Goal: Task Accomplishment & Management: Manage account settings

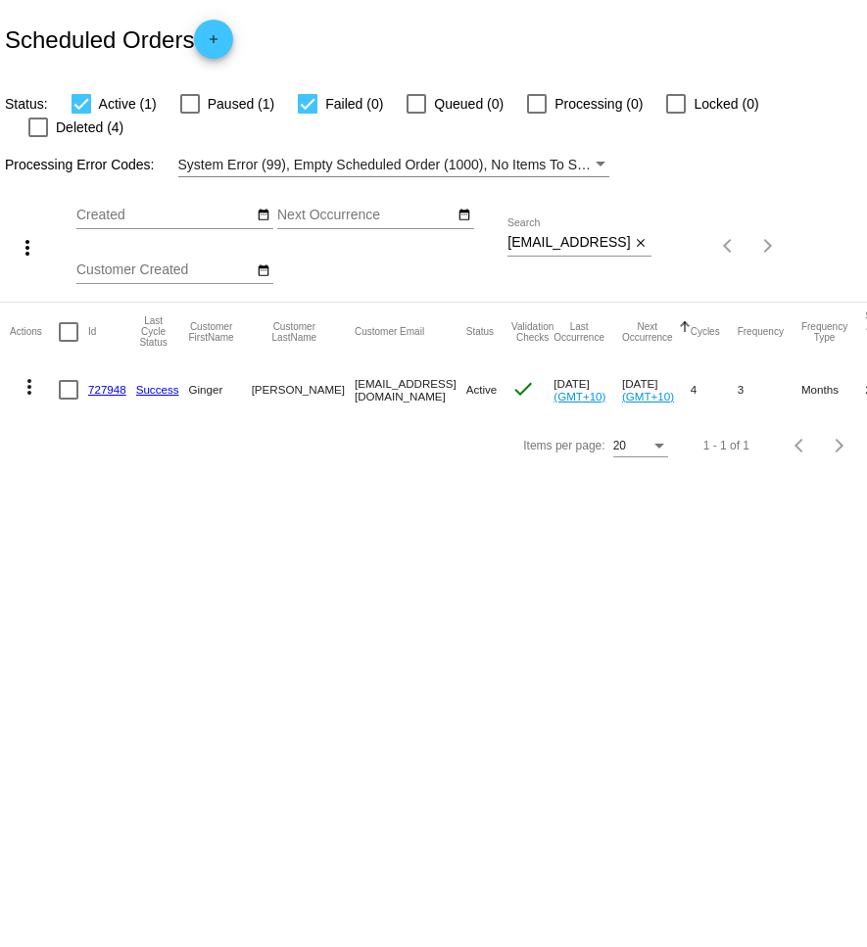
click at [27, 375] on mat-icon "more_vert" at bounding box center [30, 387] width 24 height 24
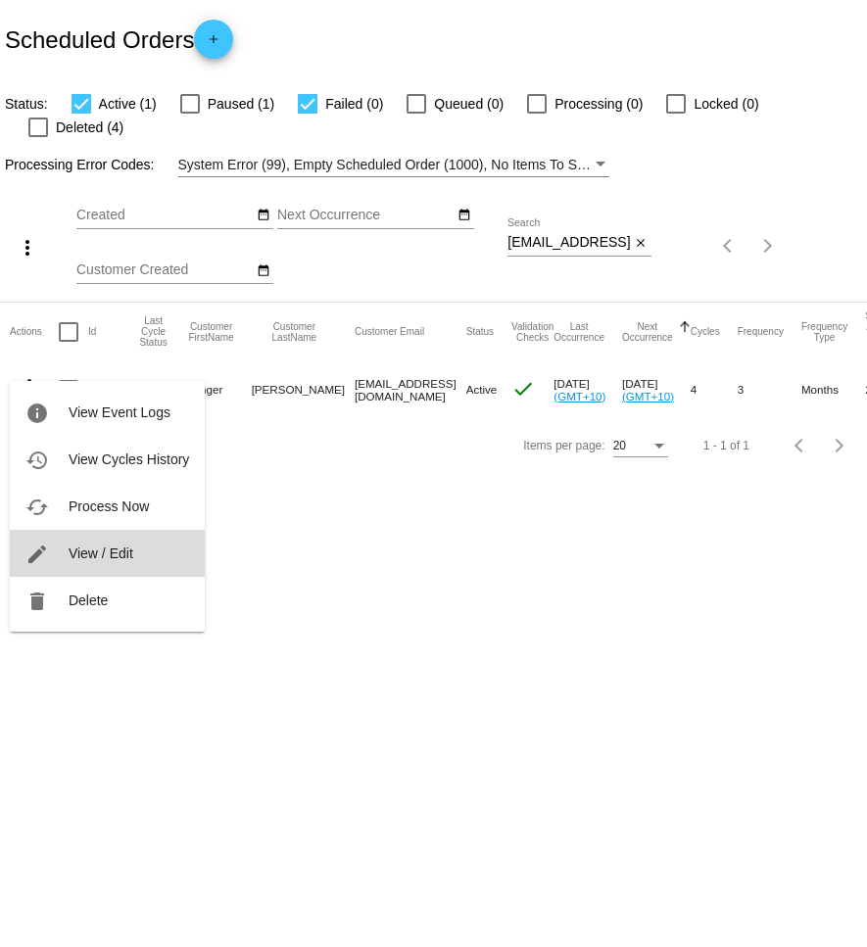
click at [143, 548] on button "edit View / Edit" at bounding box center [107, 553] width 195 height 47
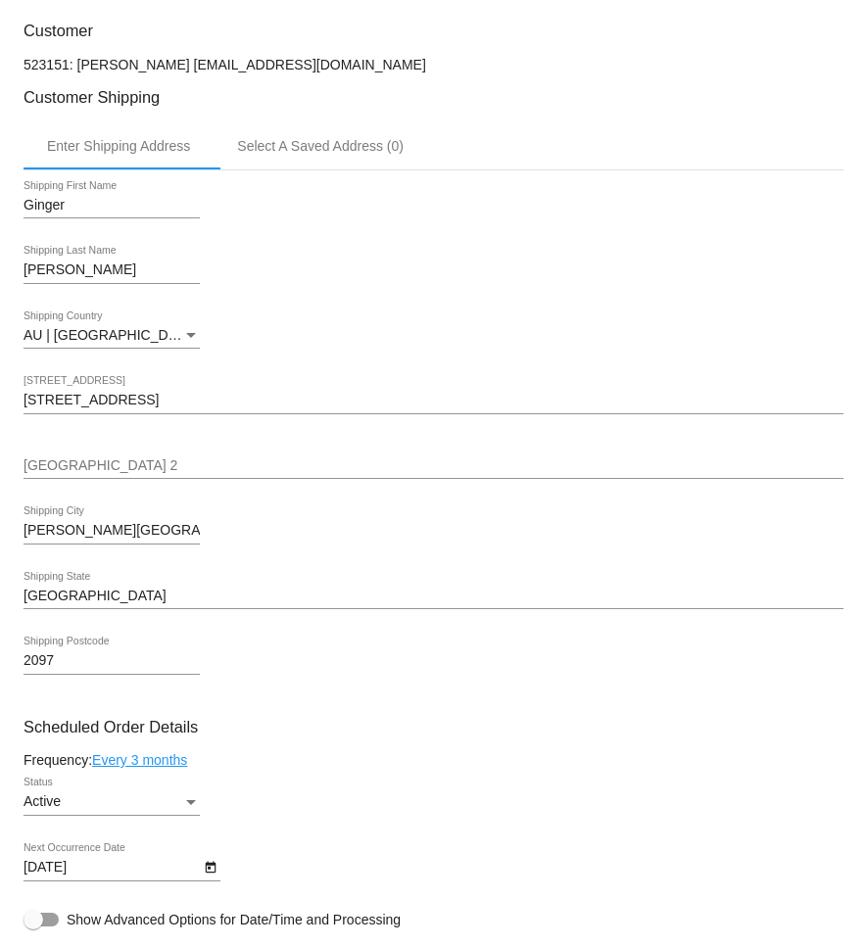
scroll to position [458, 0]
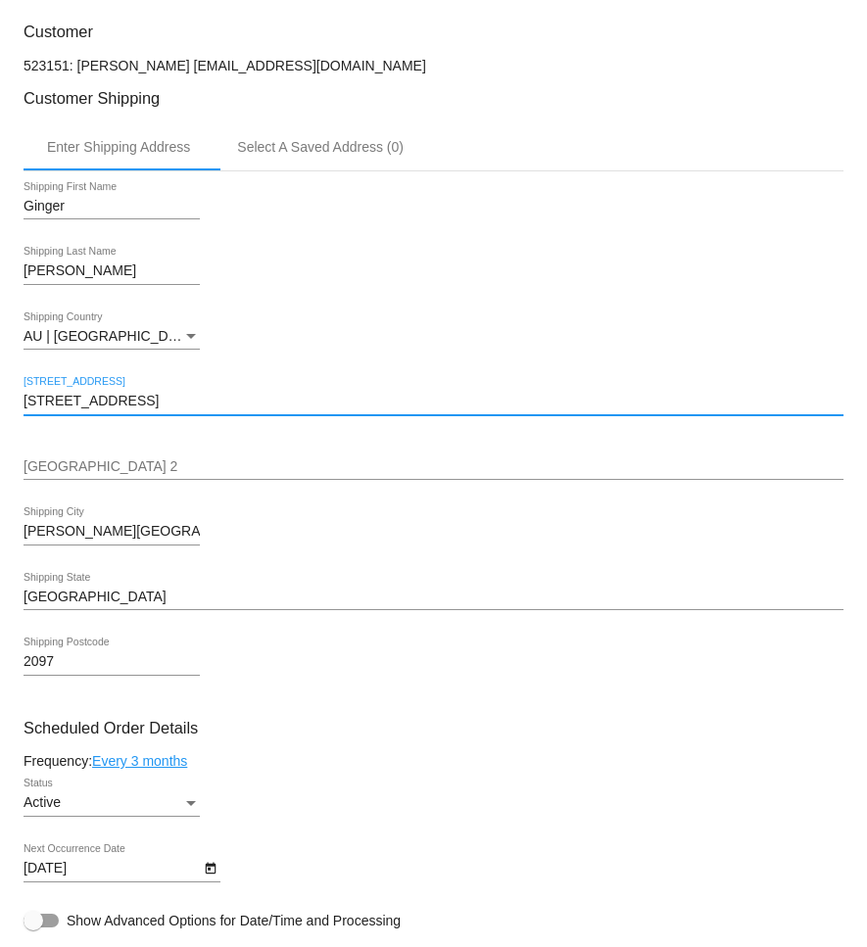
click at [127, 405] on input "224 S Creek Rd" at bounding box center [434, 402] width 820 height 16
drag, startPoint x: 138, startPoint y: 412, endPoint x: 15, endPoint y: 410, distance: 123.5
paste input "7 fishbourne roa"
drag, startPoint x: 44, startPoint y: 411, endPoint x: 105, endPoint y: 408, distance: 60.8
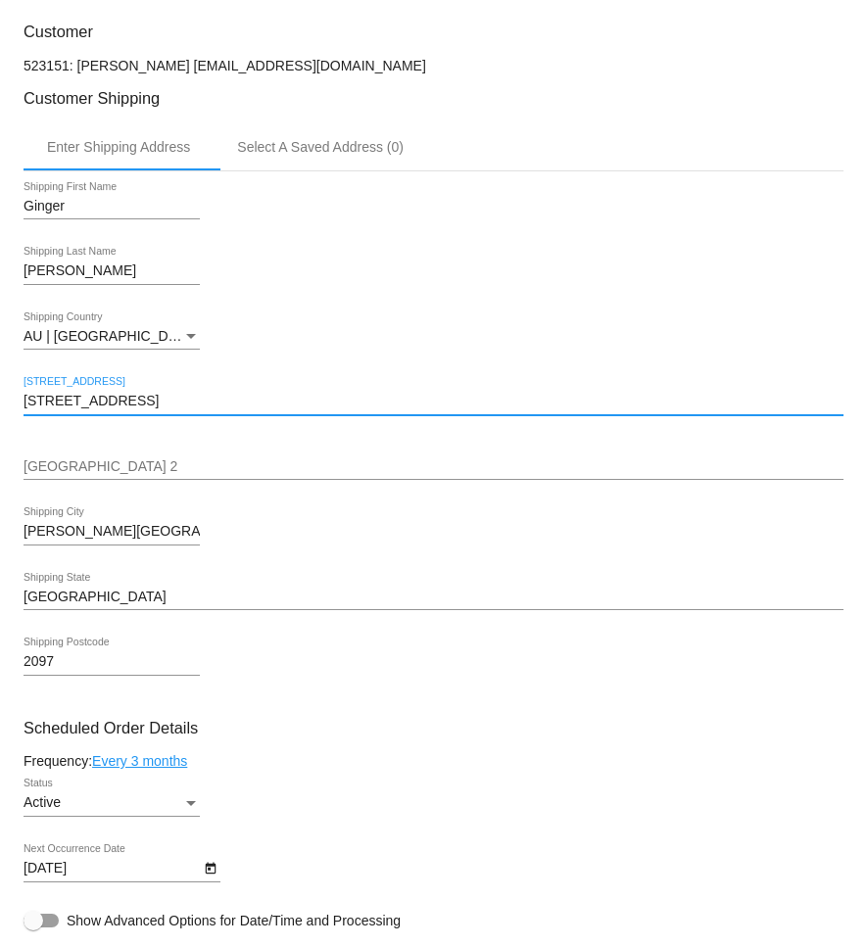
click at [44, 410] on input "27 fishbourne road" at bounding box center [434, 402] width 820 height 16
click at [120, 406] on input "27 Fishbourne road" at bounding box center [434, 402] width 820 height 16
type input "[STREET_ADDRESS]"
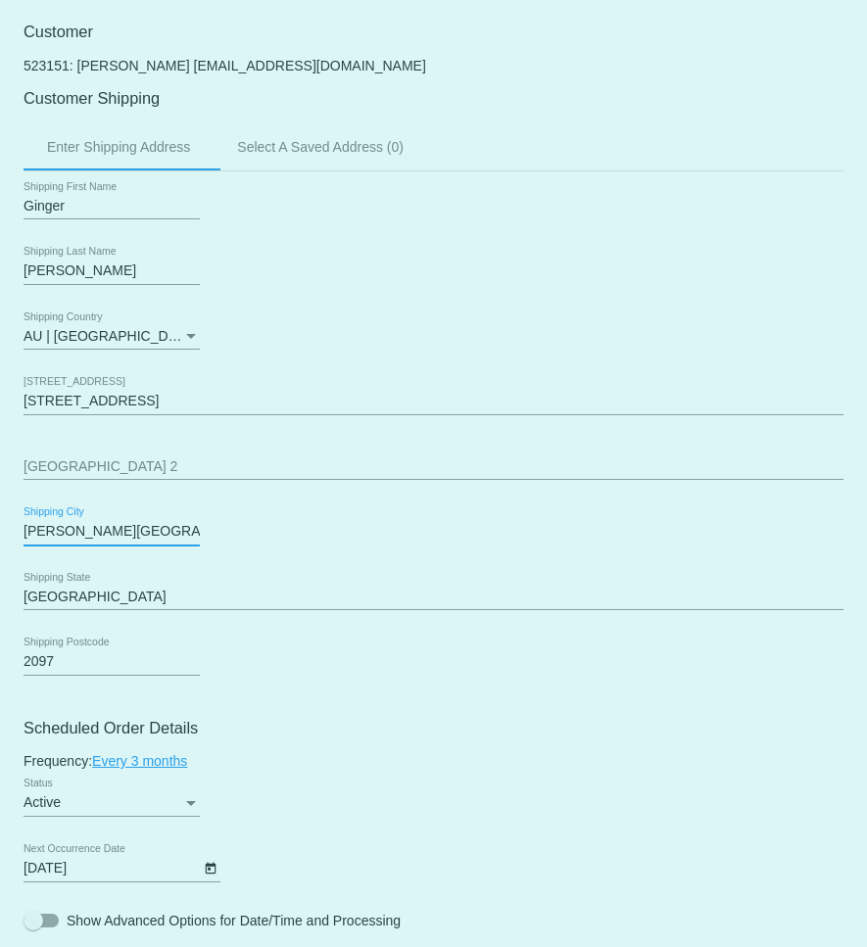
drag, startPoint x: 137, startPoint y: 542, endPoint x: 20, endPoint y: 544, distance: 117.6
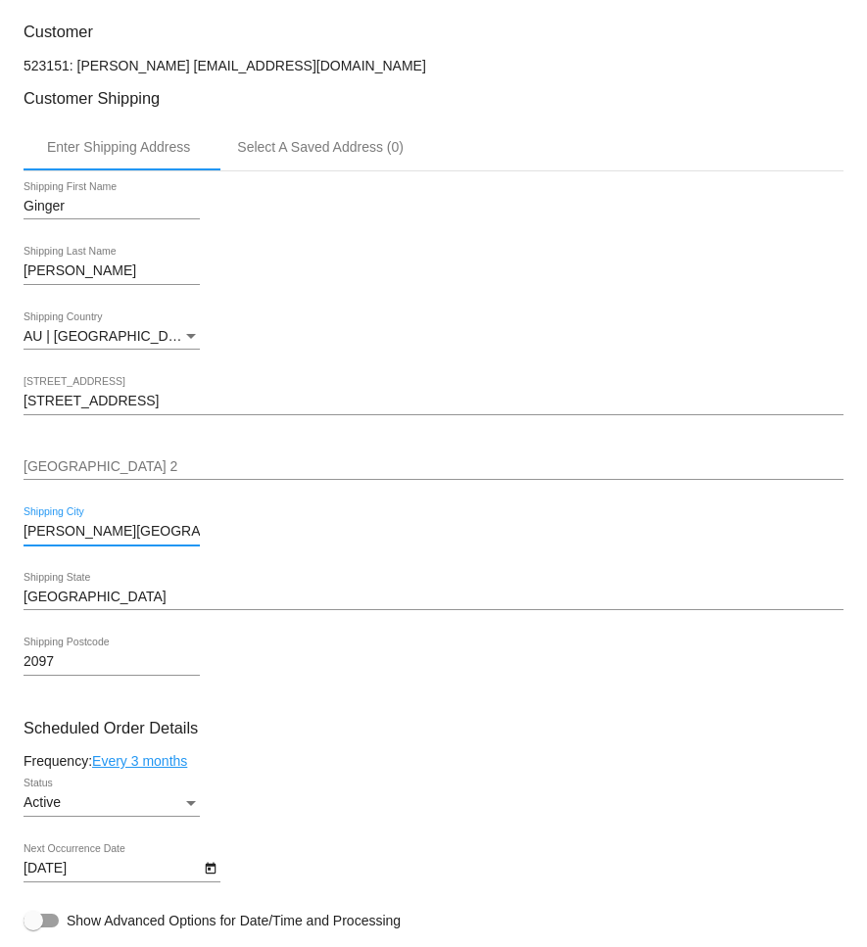
click at [138, 535] on input "Wheeler Heights" at bounding box center [112, 532] width 176 height 16
click at [135, 538] on input "Wheeler Heights" at bounding box center [112, 532] width 176 height 16
drag, startPoint x: 127, startPoint y: 539, endPoint x: 24, endPoint y: 542, distance: 102.9
click at [24, 540] on input "Wheeler Heights" at bounding box center [112, 532] width 176 height 16
paste input "Allambie heights."
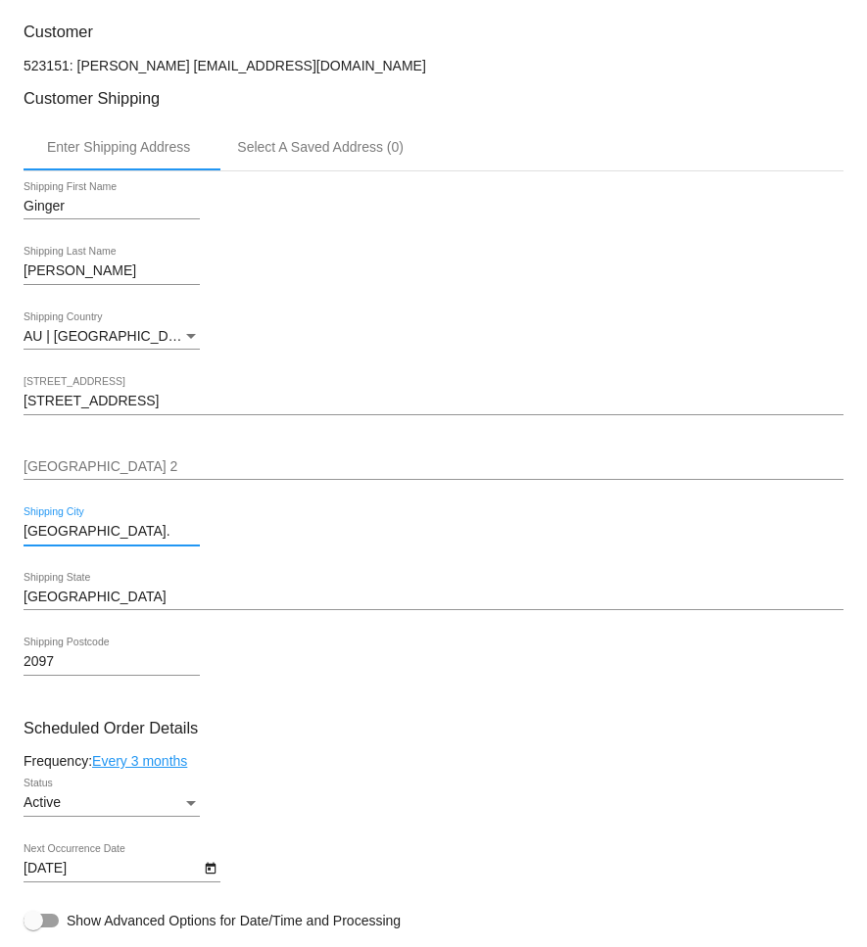
click at [84, 540] on input "Allambie heights." at bounding box center [112, 532] width 176 height 16
click at [154, 540] on input "Allambie Heights." at bounding box center [112, 532] width 176 height 16
type input "[GEOGRAPHIC_DATA]"
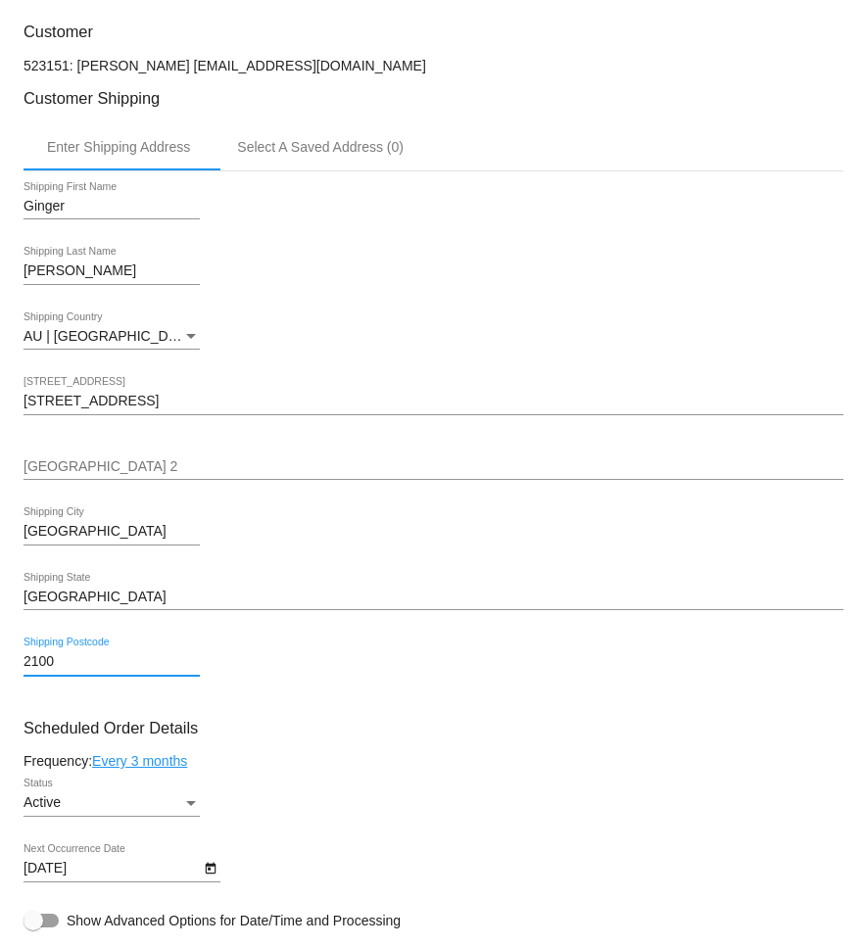
type input "2100"
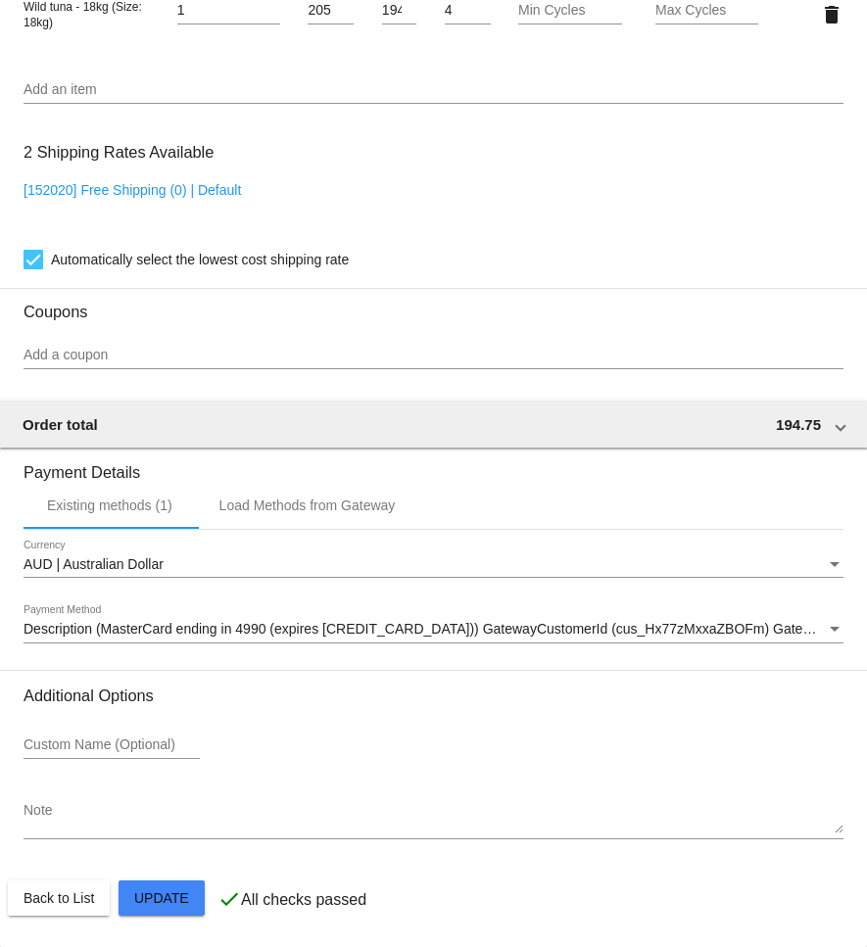
scroll to position [1485, 0]
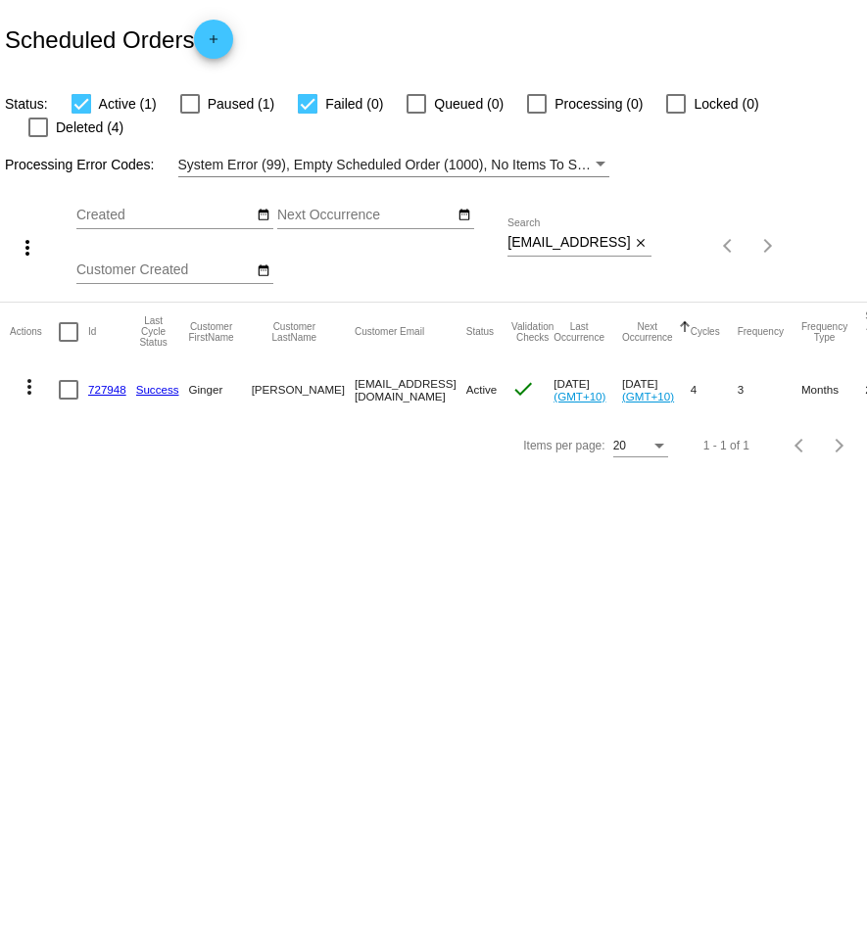
click at [27, 375] on mat-icon "more_vert" at bounding box center [30, 387] width 24 height 24
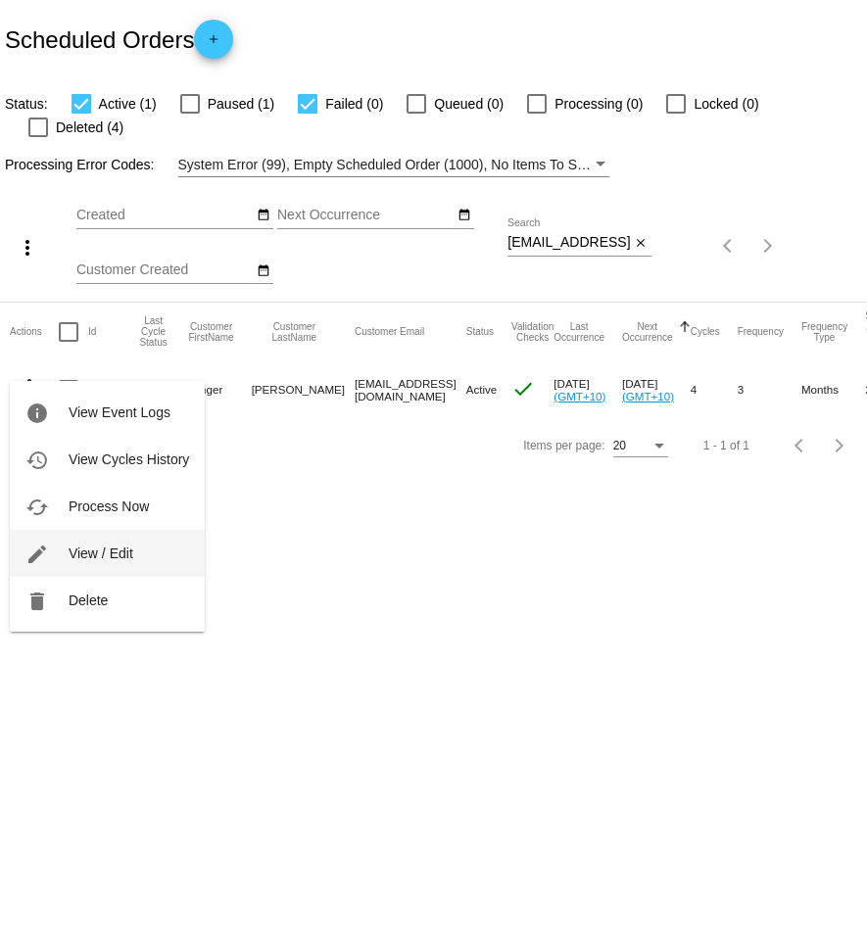
click at [134, 542] on button "edit View / Edit" at bounding box center [107, 553] width 195 height 47
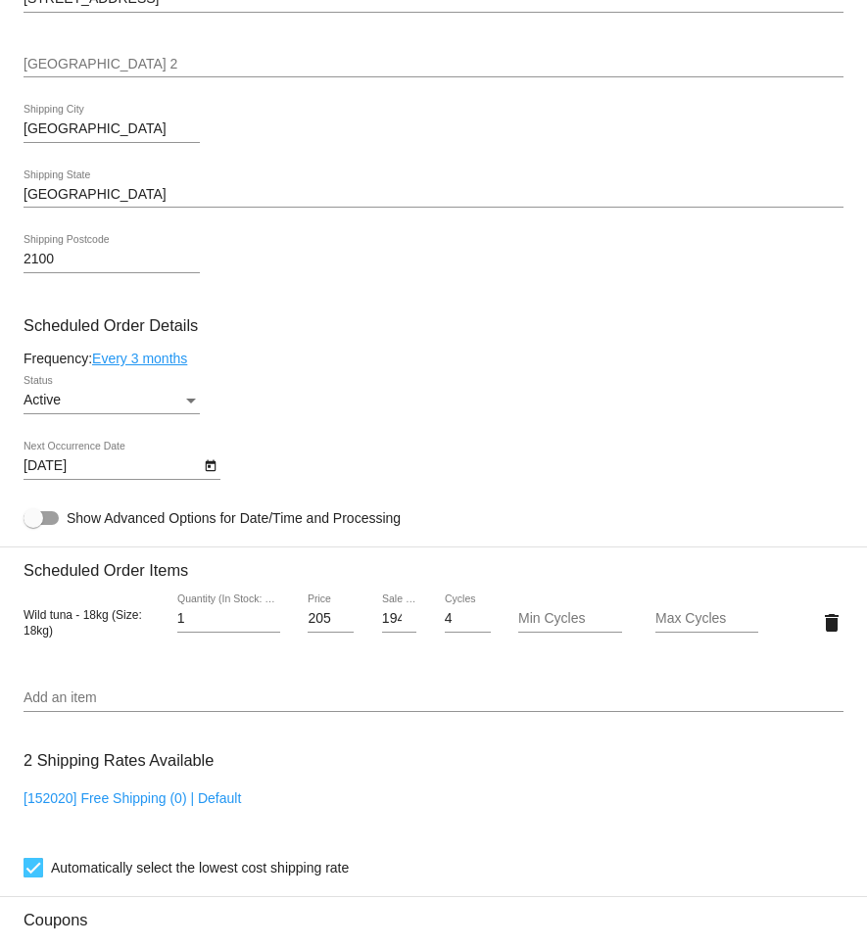
scroll to position [813, 0]
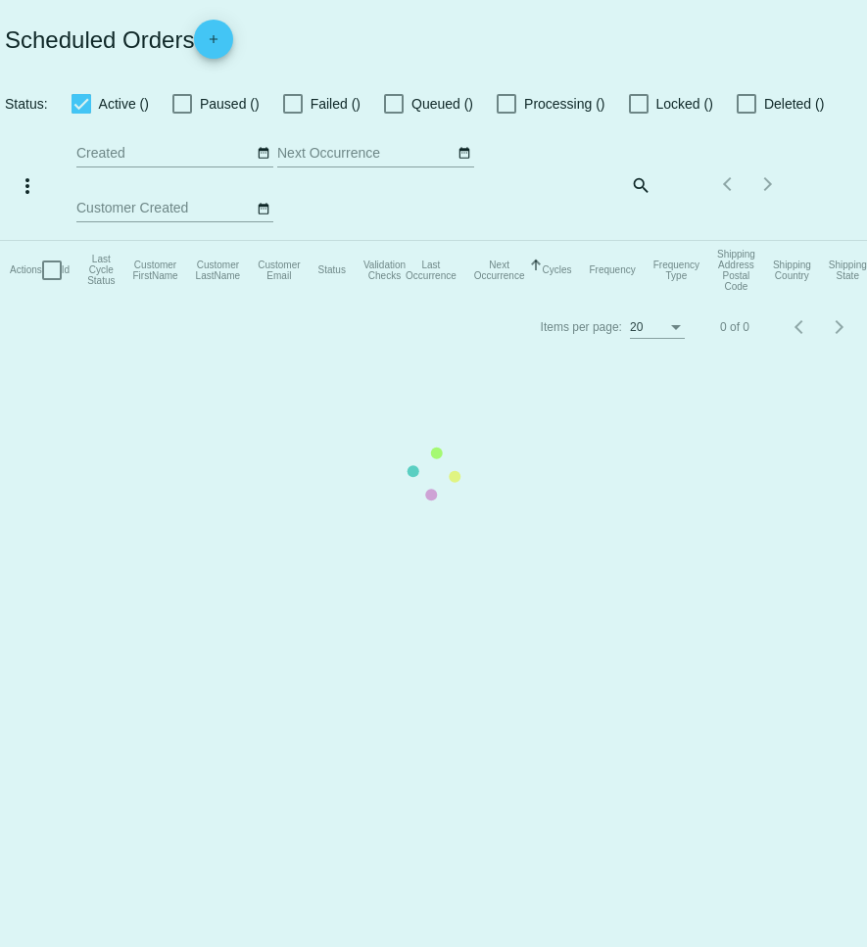
checkbox input "true"
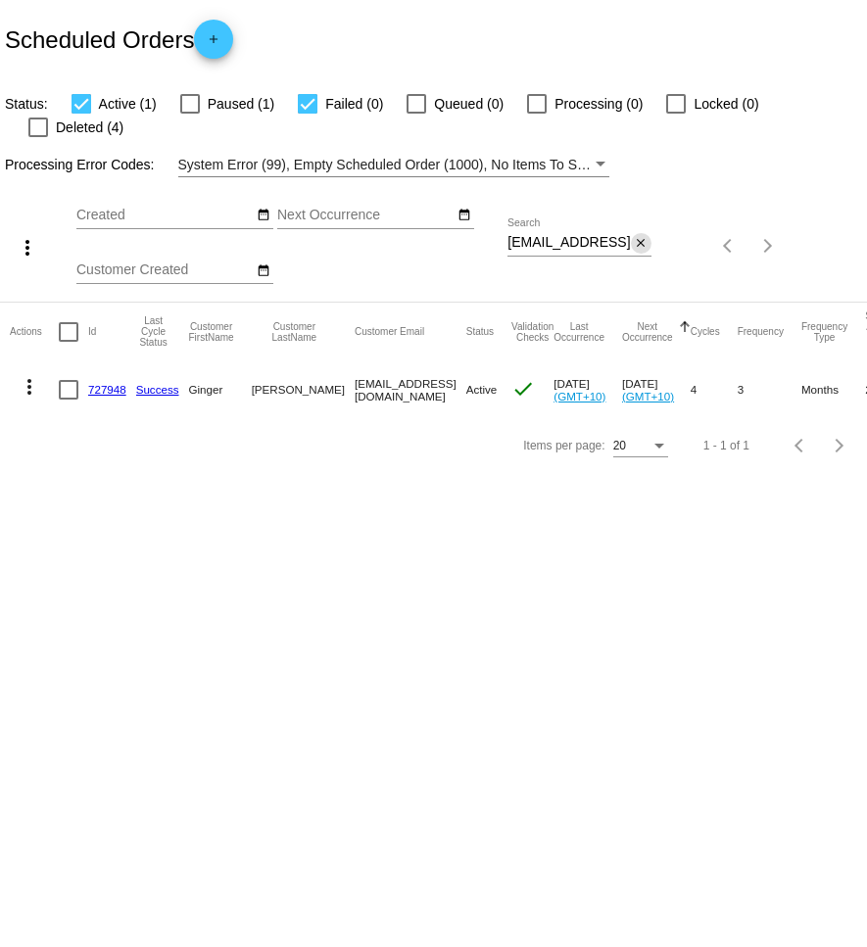
click at [638, 236] on mat-icon "close" at bounding box center [641, 244] width 14 height 16
